Goal: Navigation & Orientation: Find specific page/section

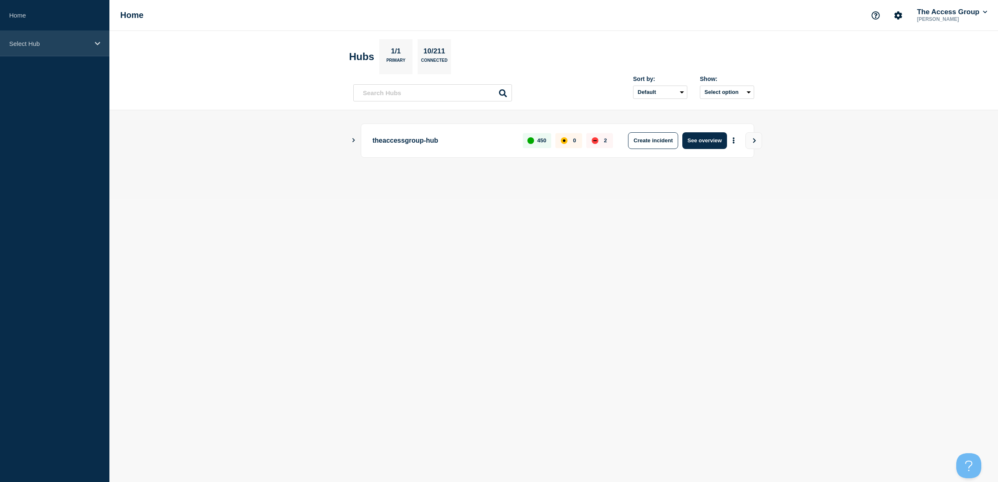
click at [50, 42] on p "Select Hub" at bounding box center [49, 43] width 80 height 7
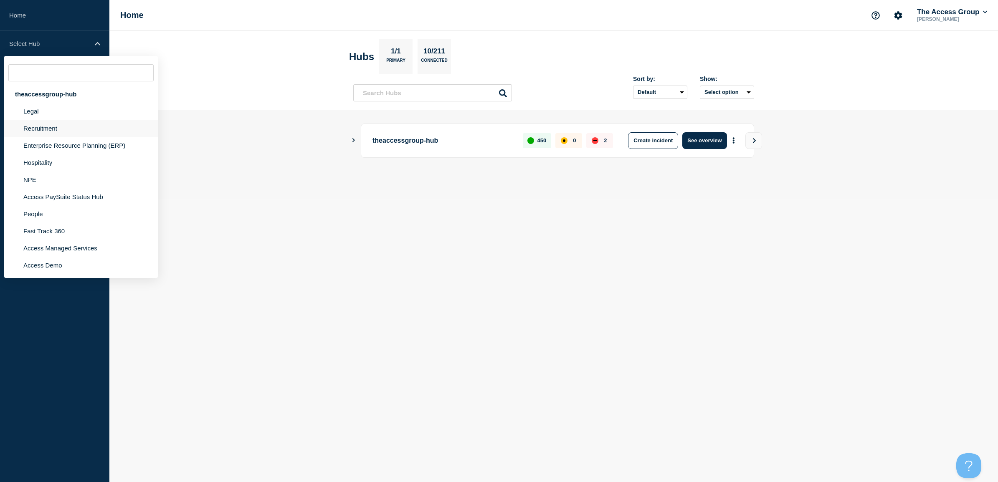
click at [52, 137] on li "Recruitment" at bounding box center [81, 145] width 154 height 17
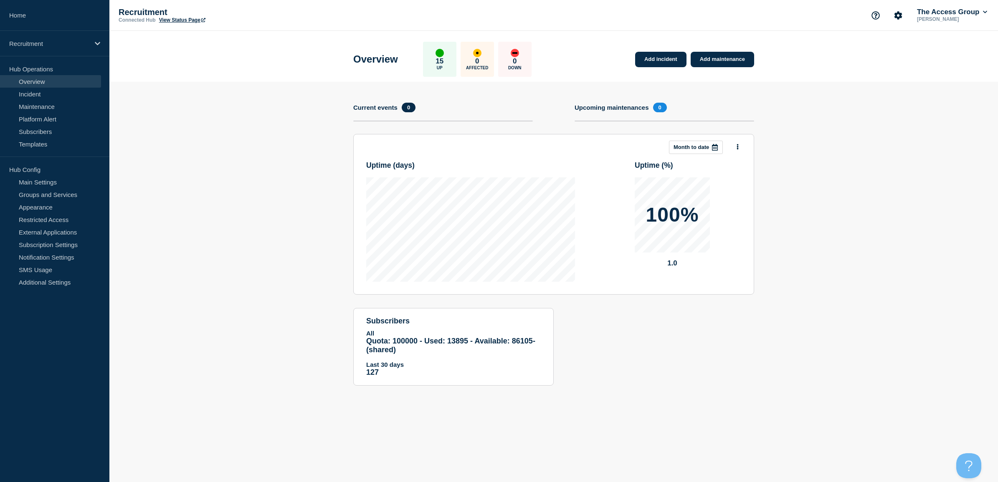
click at [185, 18] on link "View Status Page" at bounding box center [182, 20] width 46 height 6
